Goal: Find specific fact: Find specific fact

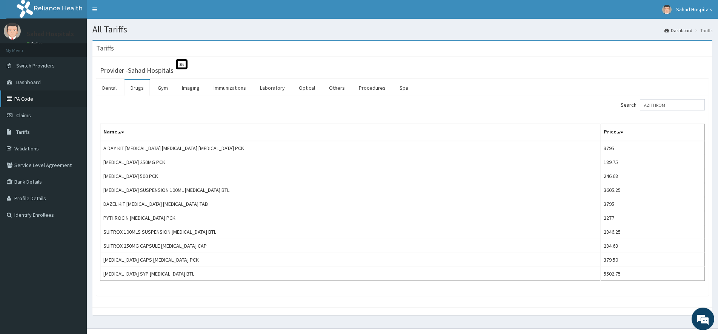
click at [34, 97] on link "PA Code" at bounding box center [43, 99] width 87 height 17
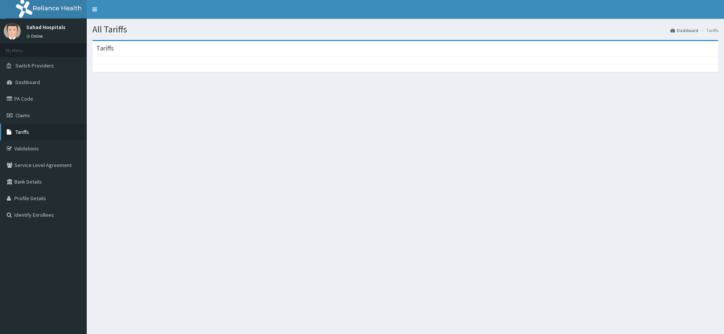
click at [21, 134] on span "Tariffs" at bounding box center [22, 132] width 14 height 7
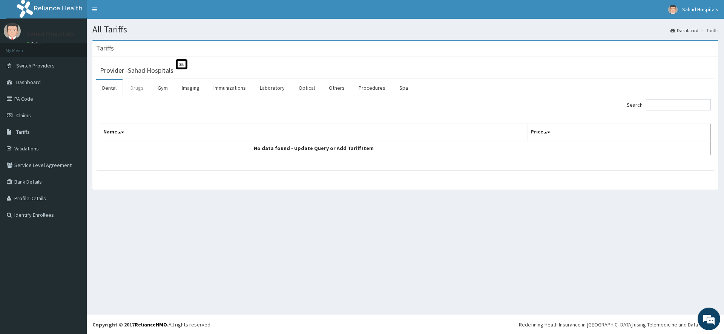
click at [134, 88] on link "Drugs" at bounding box center [136, 88] width 25 height 16
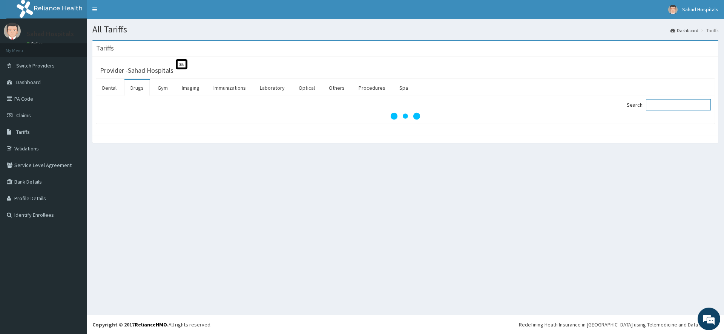
click at [669, 103] on input "Search:" at bounding box center [678, 104] width 65 height 11
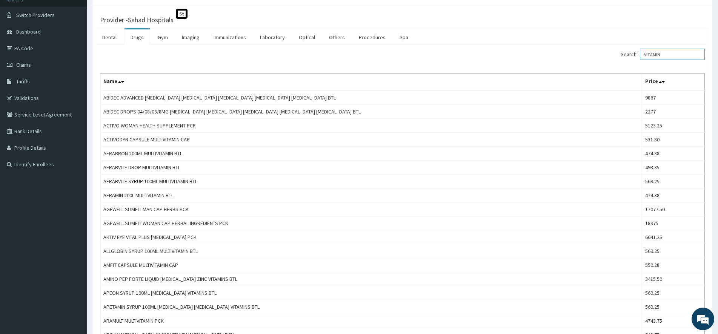
scroll to position [38, 0]
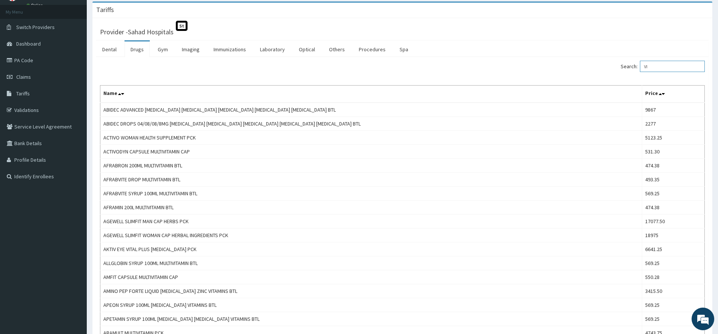
type input "V"
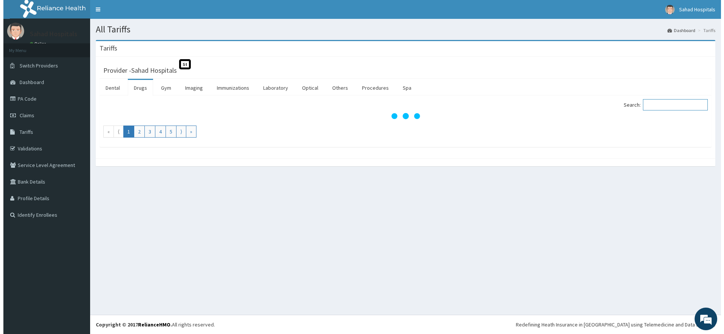
scroll to position [0, 0]
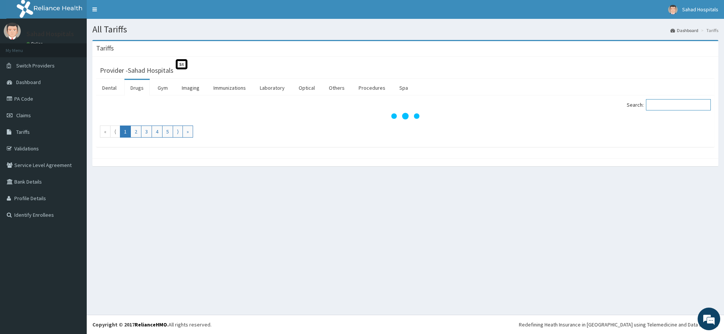
click at [688, 106] on input "Search:" at bounding box center [678, 104] width 65 height 11
paste input "VITAMIN A (200.0001UA) (VITAMIN A)"
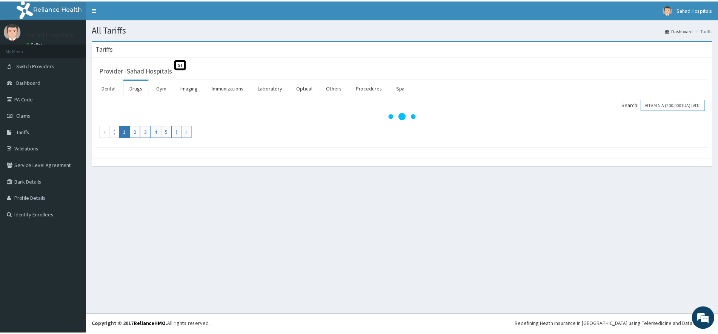
scroll to position [0, 18]
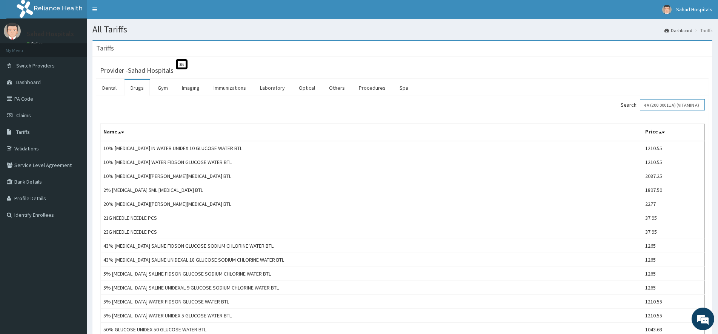
type input "VITAMIN A (200.0001UA) (VITAMIN A)"
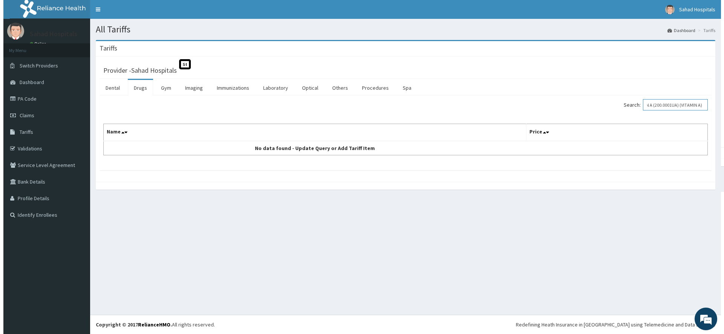
scroll to position [0, 0]
